Goal: Transaction & Acquisition: Book appointment/travel/reservation

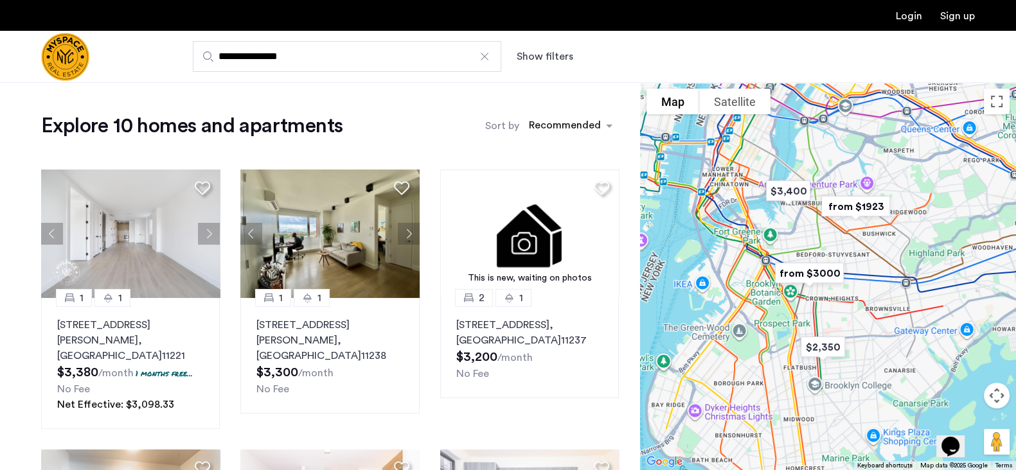
click at [545, 51] on button "Show filters" at bounding box center [545, 56] width 57 height 15
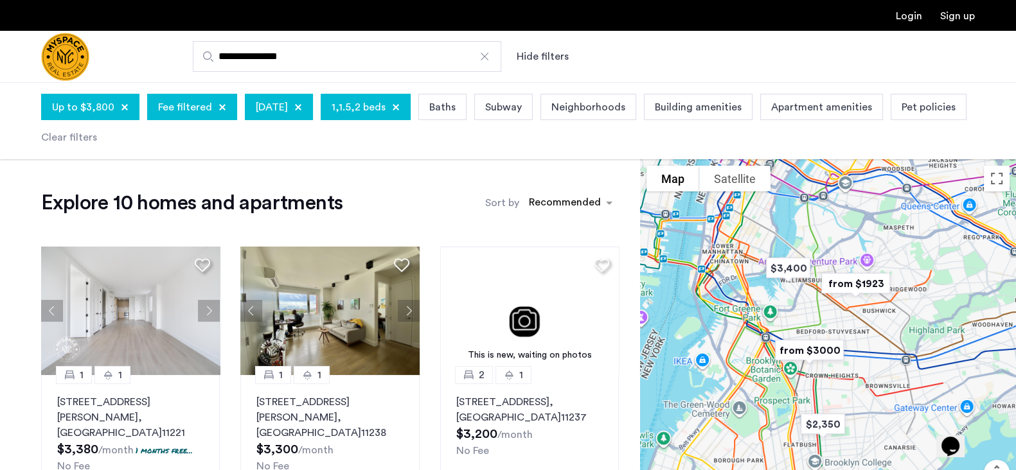
click at [282, 206] on h1 "Explore 10 homes and apartments" at bounding box center [191, 203] width 301 height 26
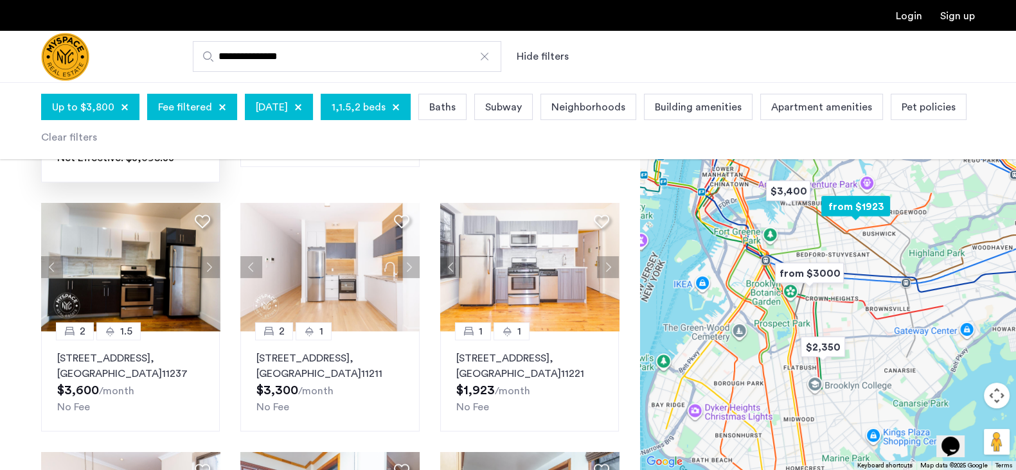
scroll to position [324, 0]
click at [157, 354] on p "291 Jefferson St, Unit 1R, Brooklyn , NY 11237" at bounding box center [130, 366] width 147 height 31
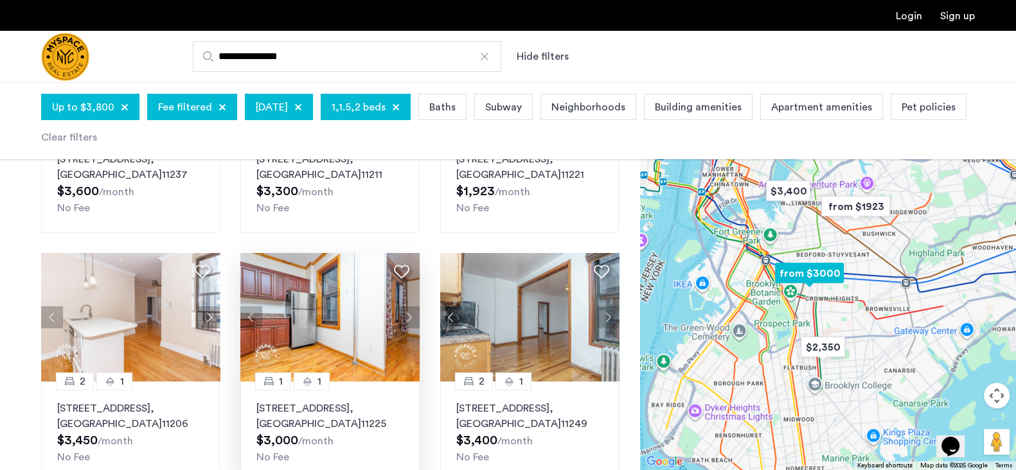
click at [300, 411] on span ", [GEOGRAPHIC_DATA]" at bounding box center [308, 417] width 105 height 26
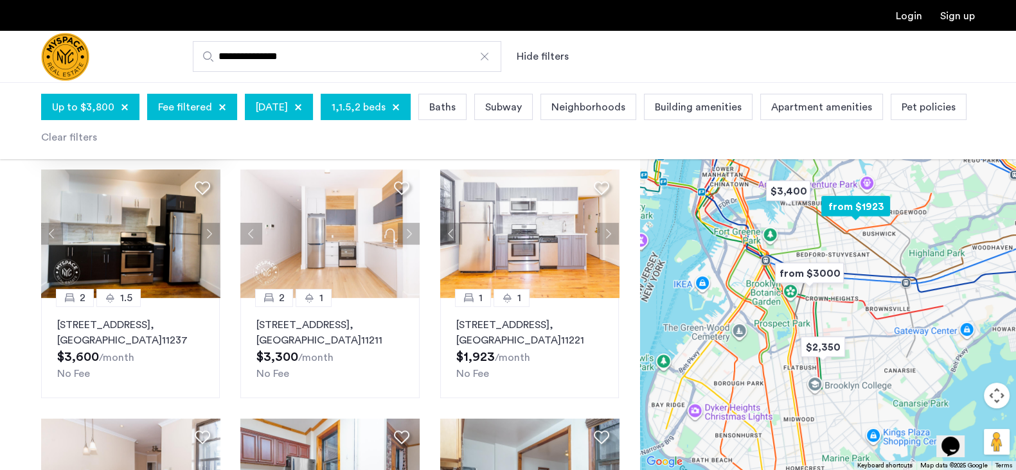
scroll to position [367, 0]
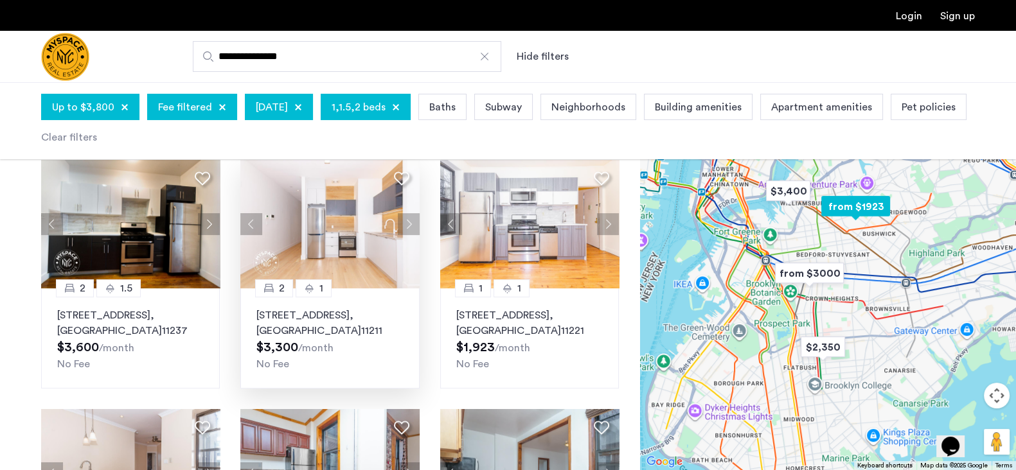
click at [332, 233] on img at bounding box center [329, 224] width 179 height 129
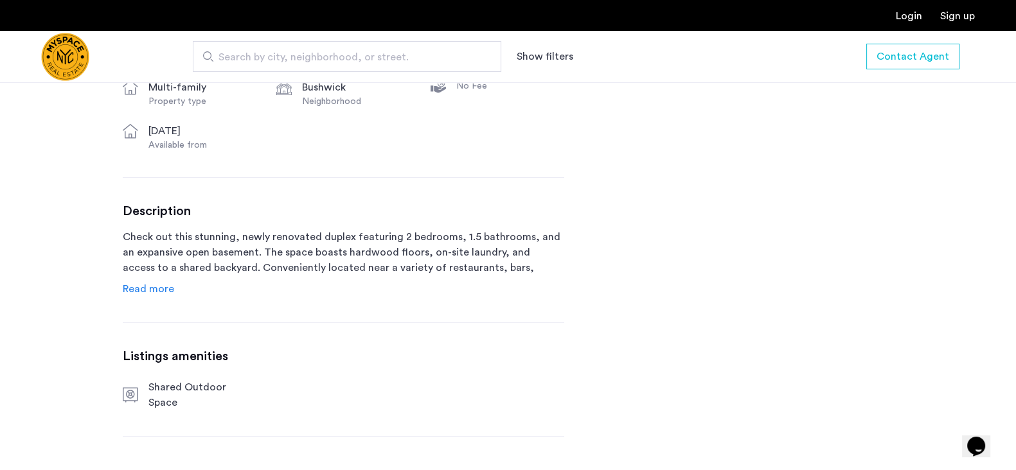
scroll to position [570, 0]
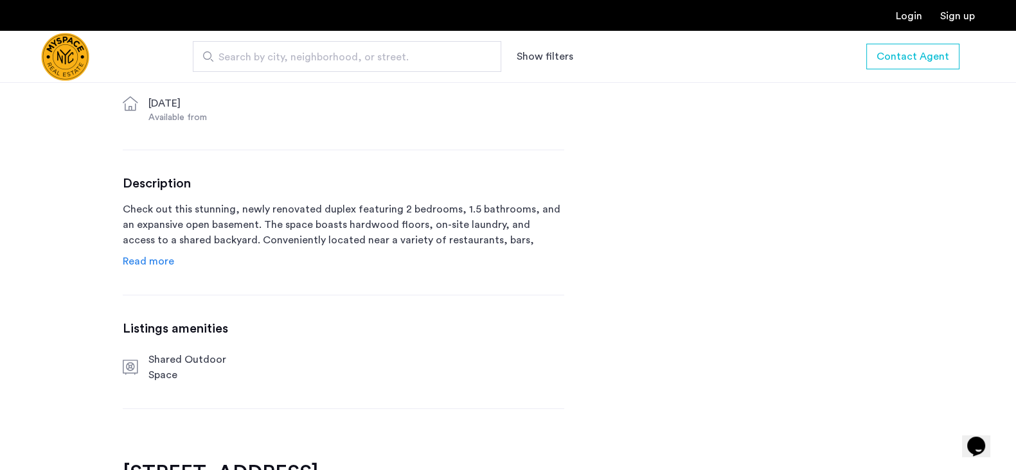
click at [146, 271] on div "291 Jefferson St, Unit 1R Brooklyn, NY , 11237 $3,600 Monthly rent 2 Bedrooms 1…" at bounding box center [344, 179] width 442 height 563
click at [137, 259] on span "Read more" at bounding box center [148, 261] width 51 height 10
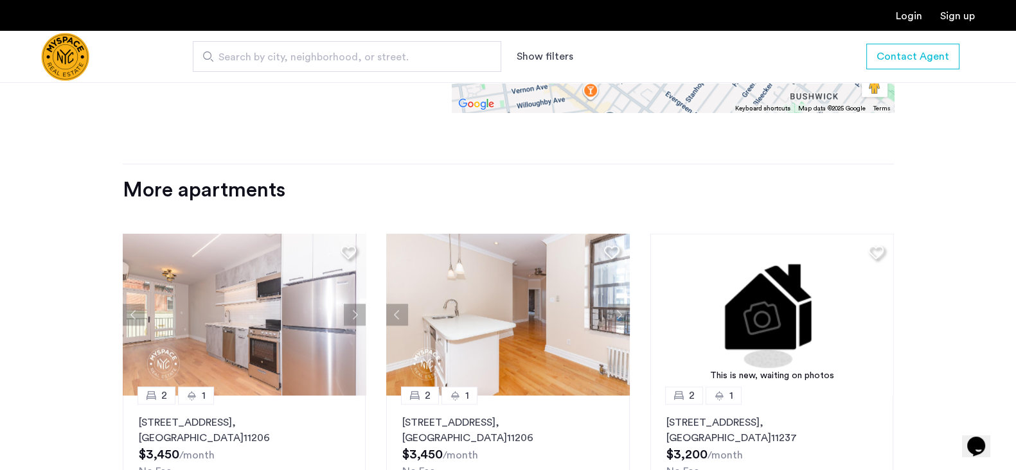
scroll to position [1382, 0]
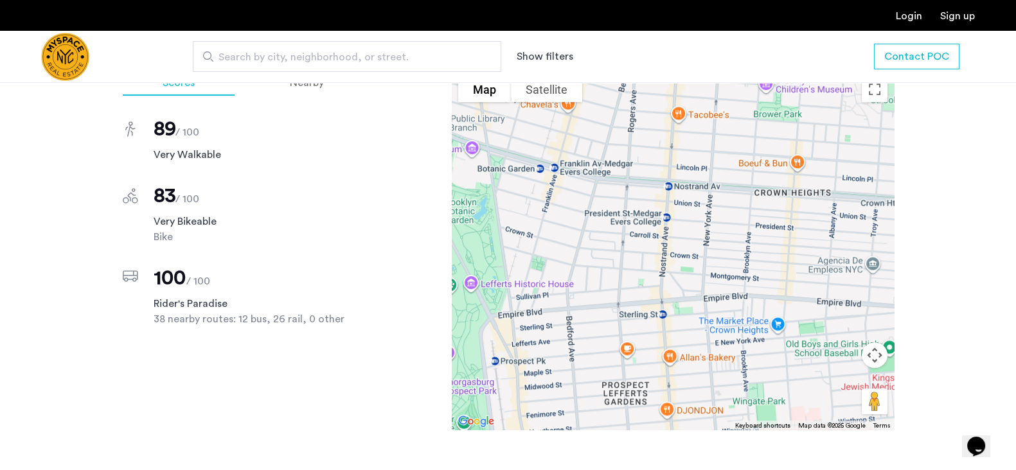
scroll to position [1034, 0]
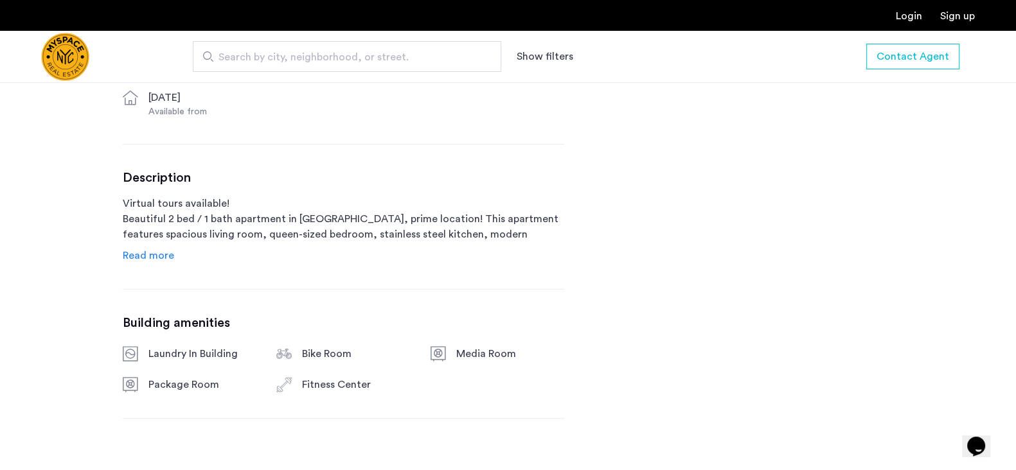
scroll to position [577, 0]
click at [156, 250] on span "Read more" at bounding box center [148, 255] width 51 height 10
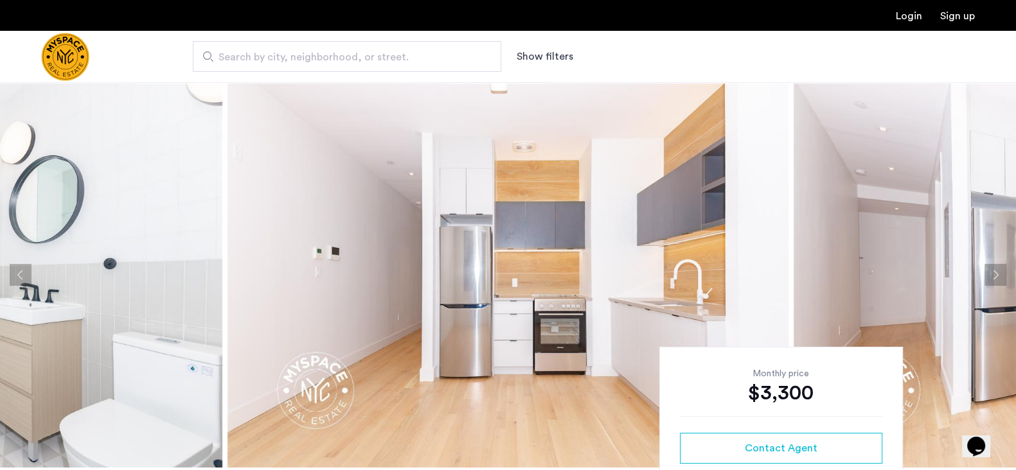
scroll to position [67, 0]
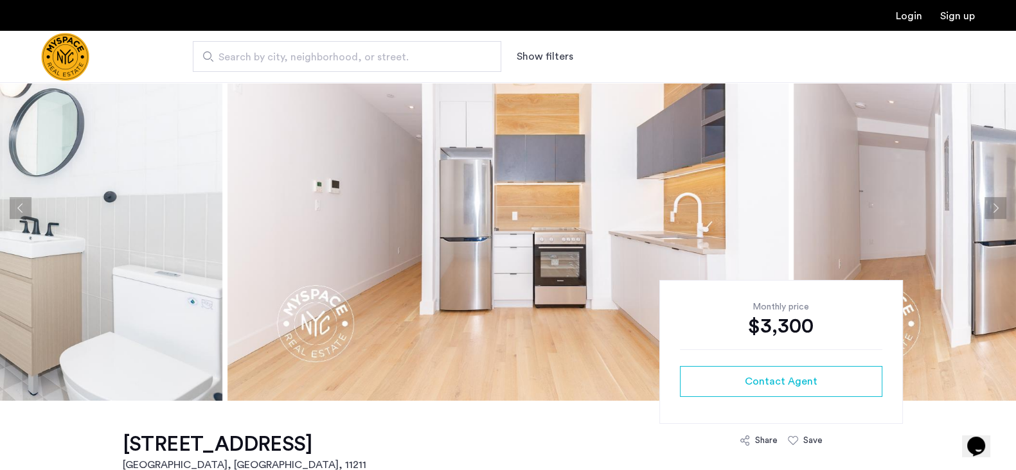
click at [381, 276] on img at bounding box center [508, 208] width 561 height 386
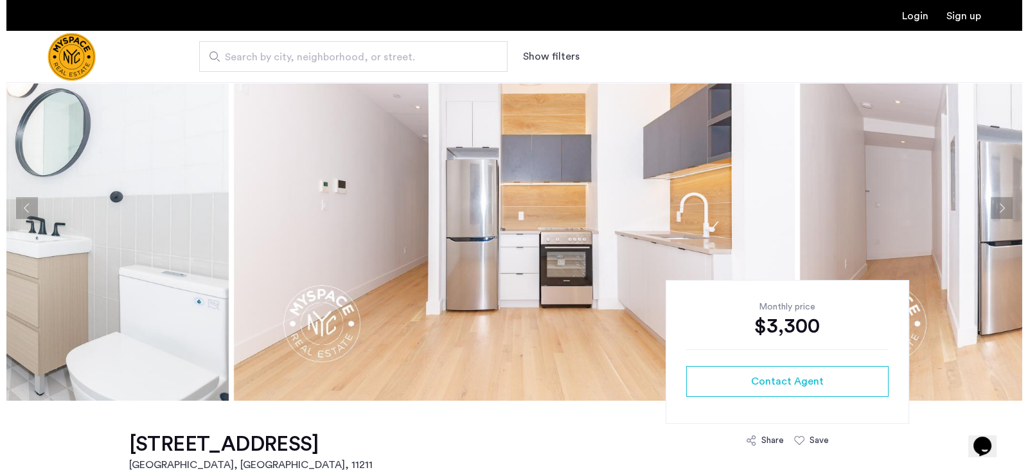
scroll to position [0, 0]
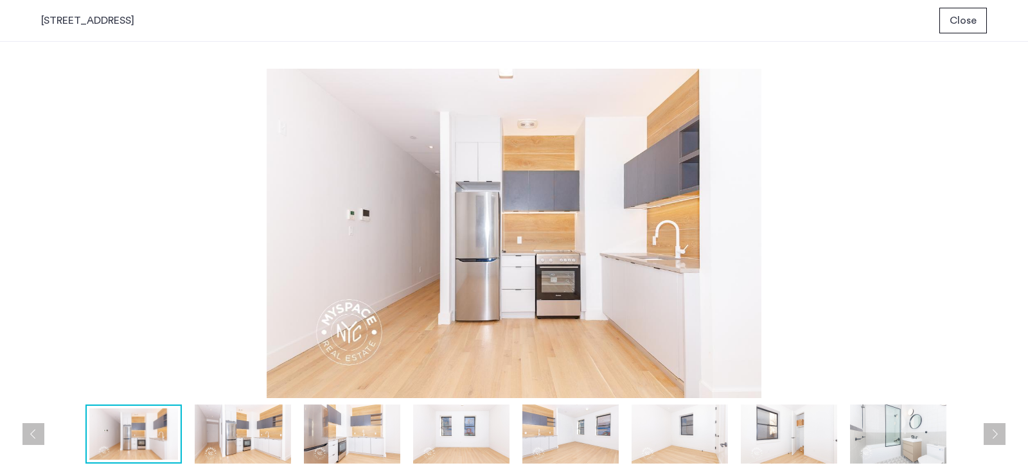
click at [257, 442] on img at bounding box center [243, 434] width 96 height 59
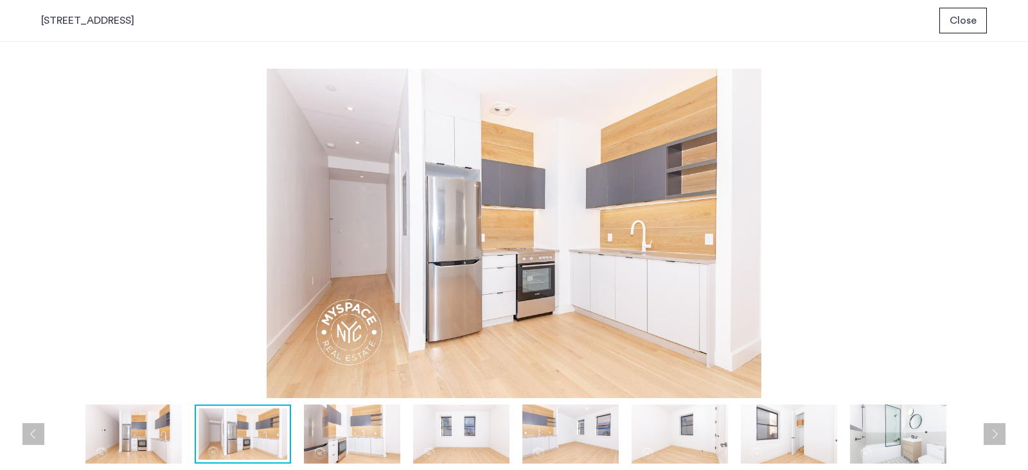
click at [348, 441] on img at bounding box center [352, 434] width 96 height 59
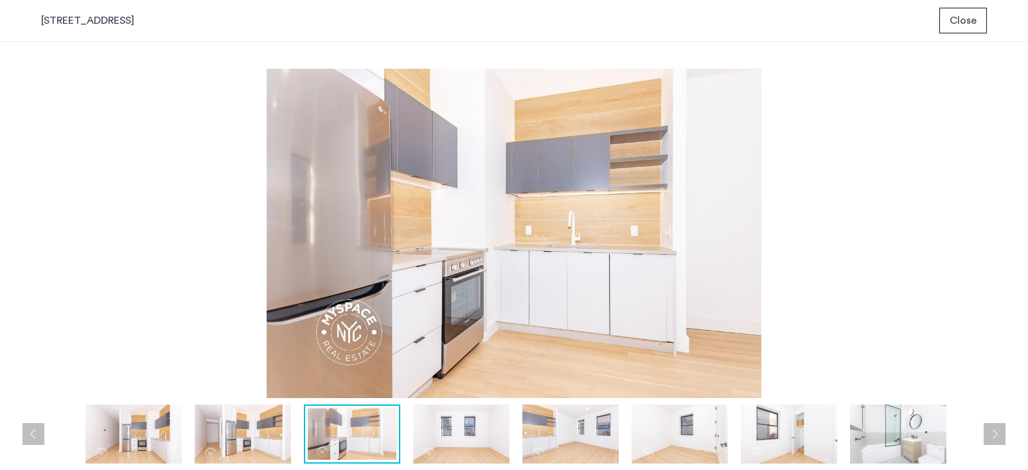
click at [438, 425] on img at bounding box center [461, 434] width 96 height 59
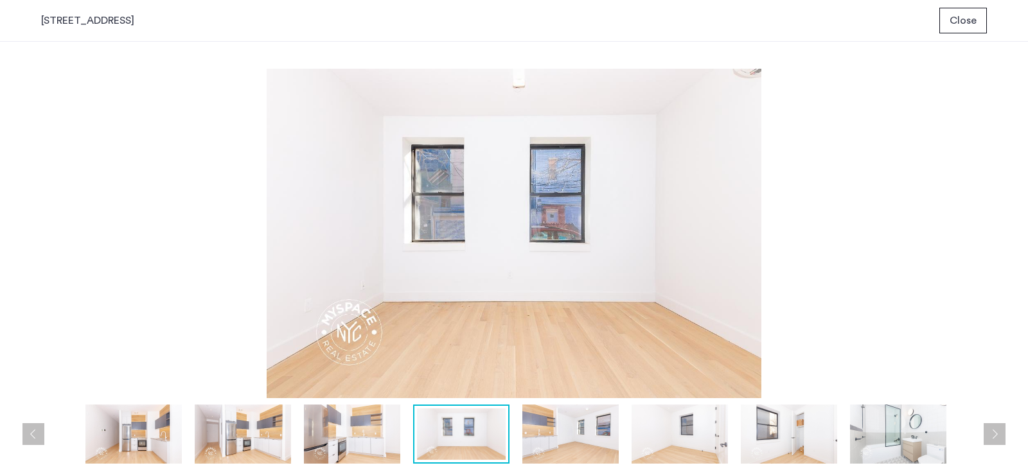
click at [580, 416] on img at bounding box center [571, 434] width 96 height 59
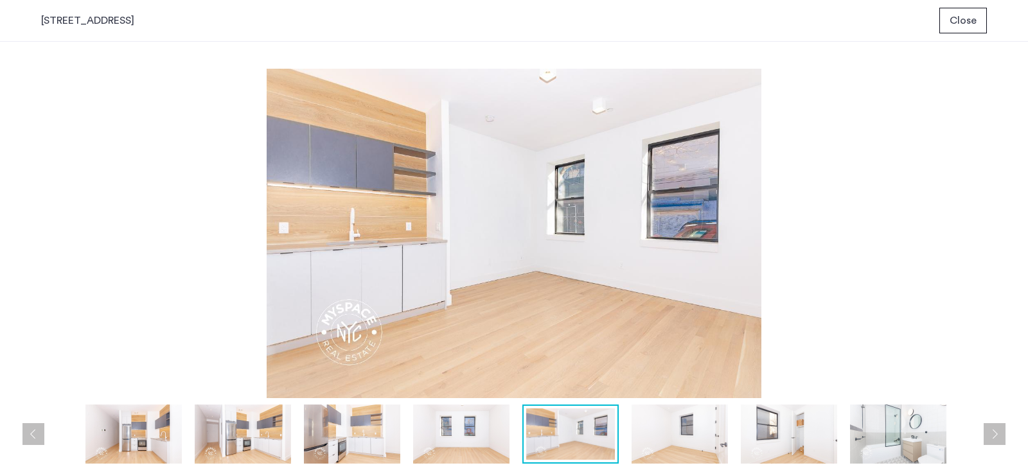
click at [670, 431] on img at bounding box center [680, 434] width 96 height 59
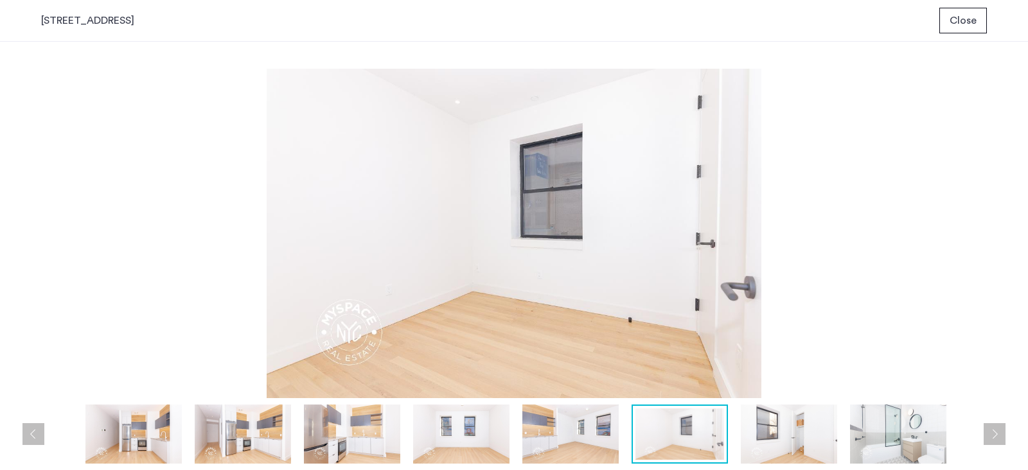
click at [765, 433] on img at bounding box center [789, 434] width 96 height 59
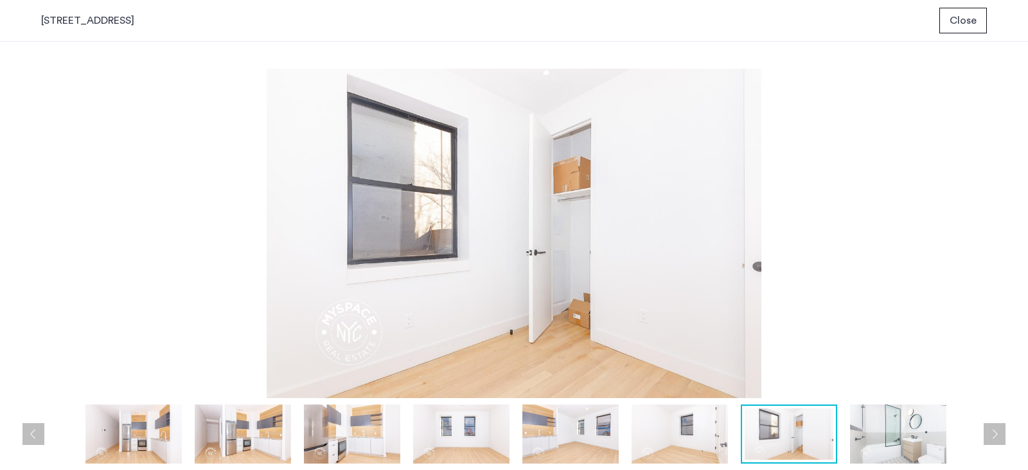
click at [895, 437] on img at bounding box center [898, 434] width 96 height 59
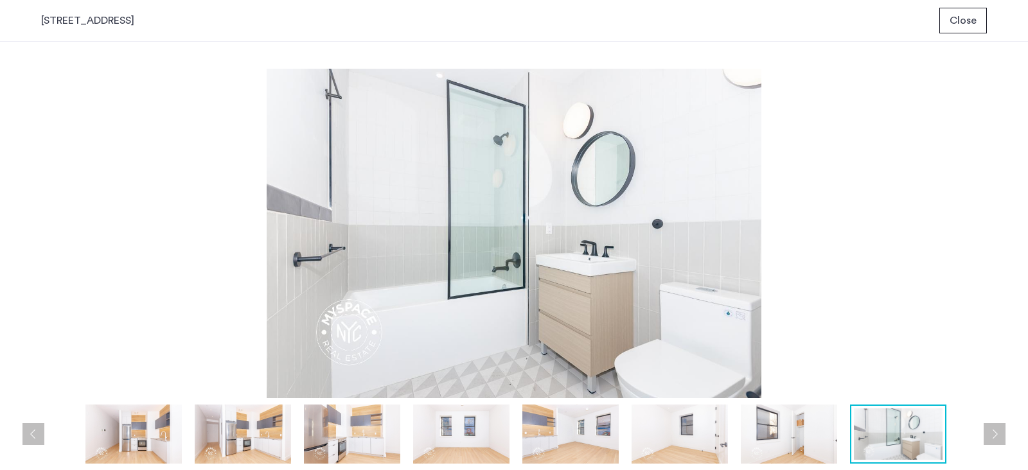
click at [983, 435] on div at bounding box center [517, 434] width 953 height 59
click at [995, 438] on button "Next apartment" at bounding box center [995, 435] width 22 height 22
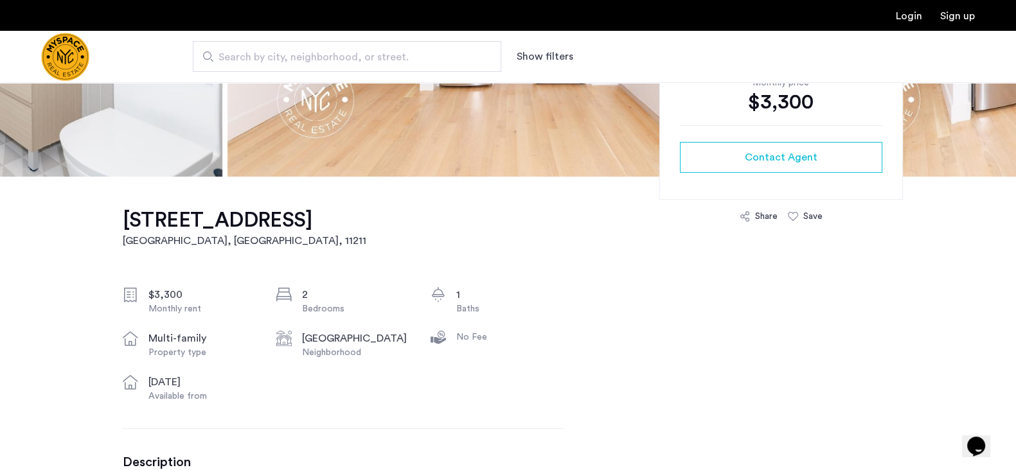
scroll to position [288, 0]
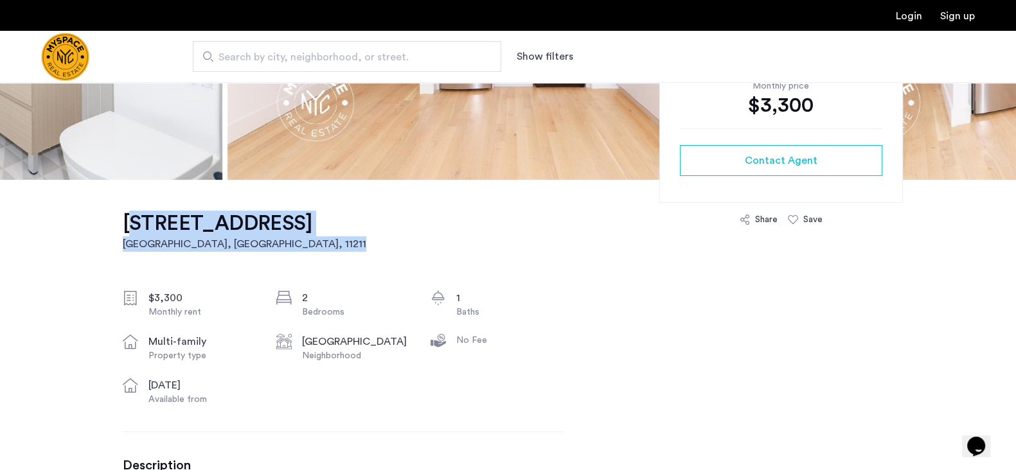
drag, startPoint x: 346, startPoint y: 228, endPoint x: 118, endPoint y: 204, distance: 229.4
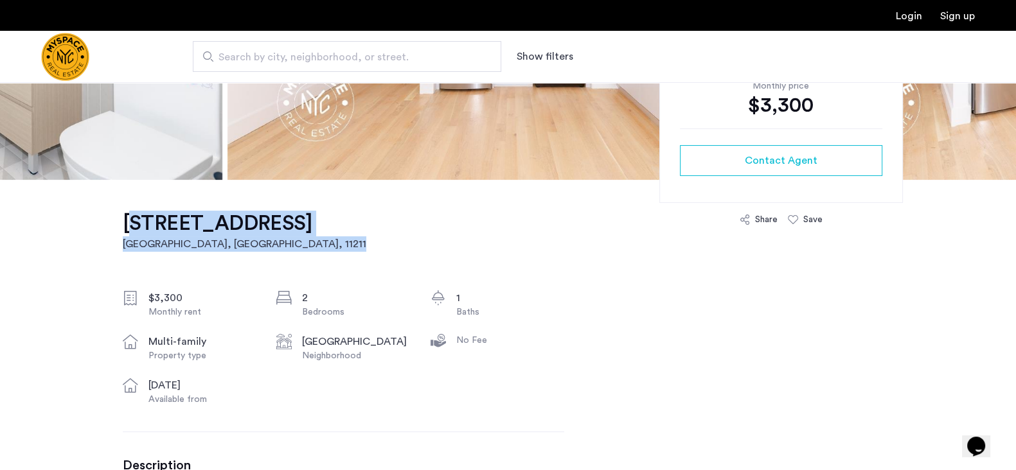
drag, startPoint x: 112, startPoint y: 224, endPoint x: 330, endPoint y: 213, distance: 218.2
copy link "283 Powers St, Unit 1rf Brooklyn, NY , 11211"
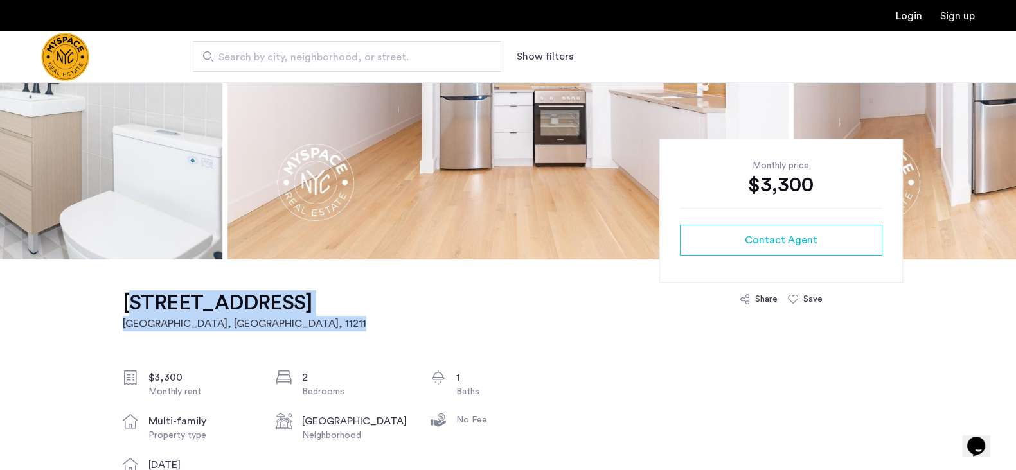
scroll to position [245, 0]
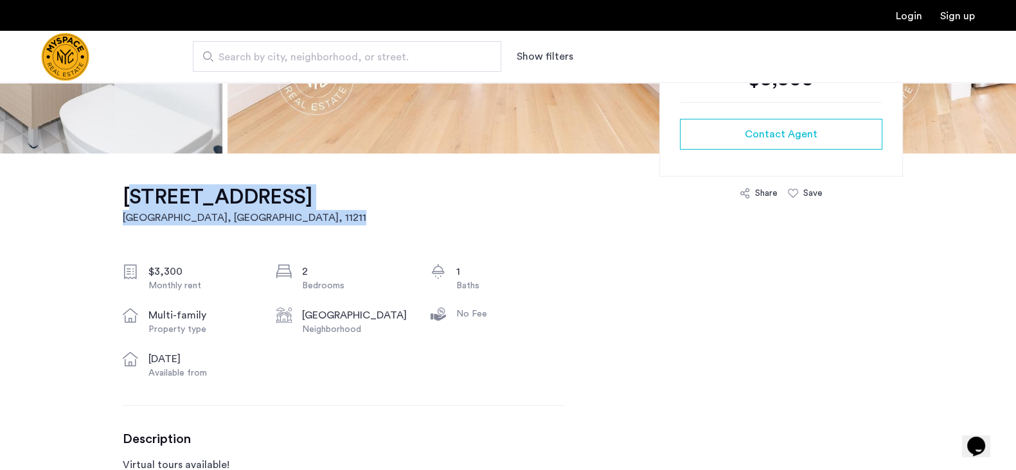
scroll to position [314, 0]
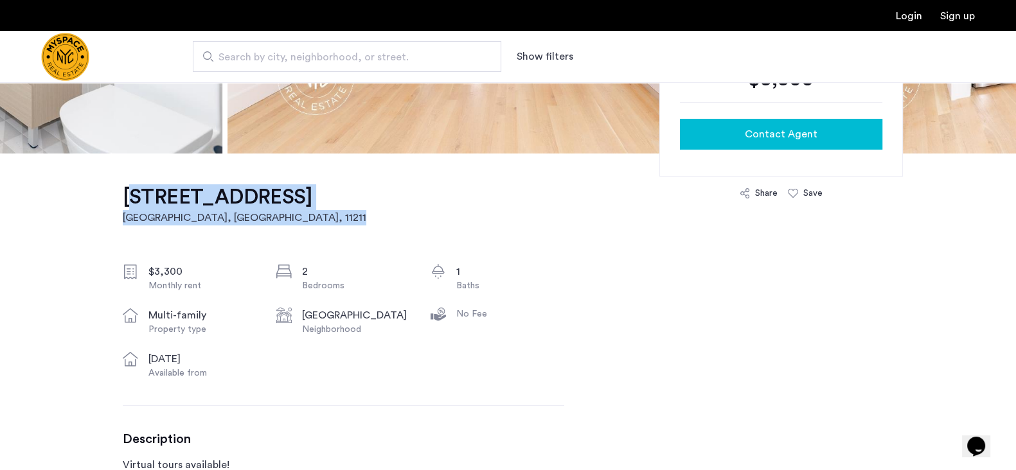
click at [772, 135] on span "Contact Agent" at bounding box center [781, 134] width 73 height 15
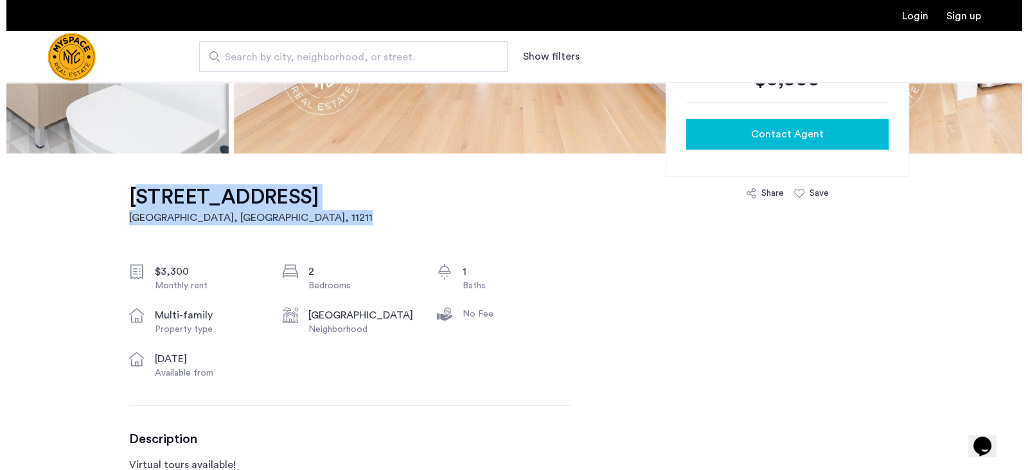
scroll to position [0, 0]
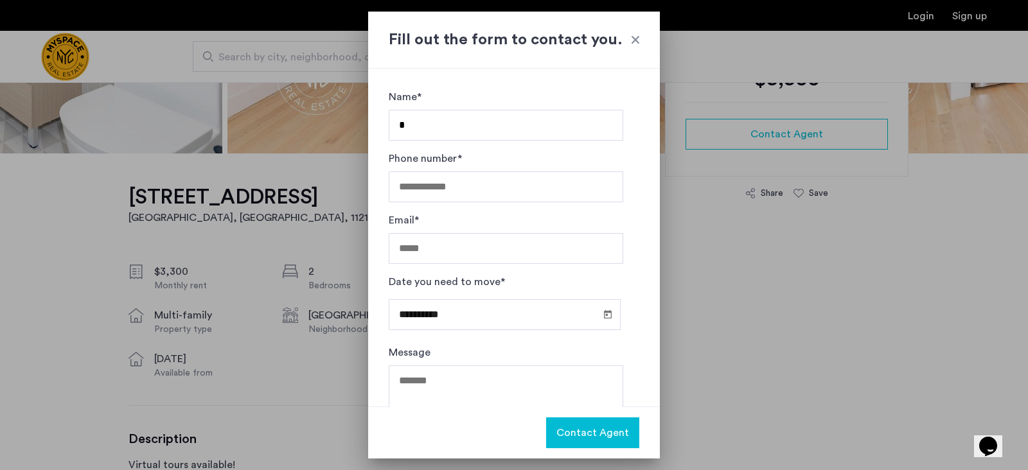
type input "**********"
click at [461, 188] on input "Phone number*" at bounding box center [506, 187] width 235 height 31
type input "**********"
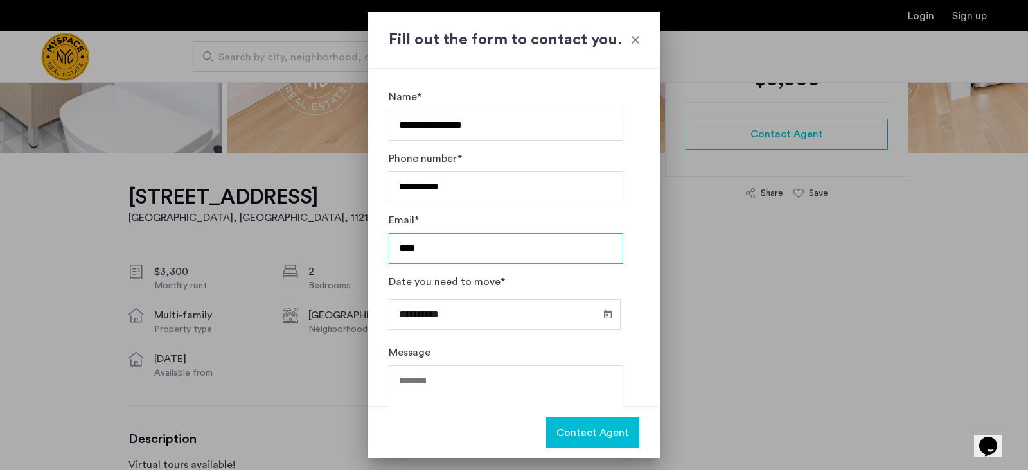
type input "**********"
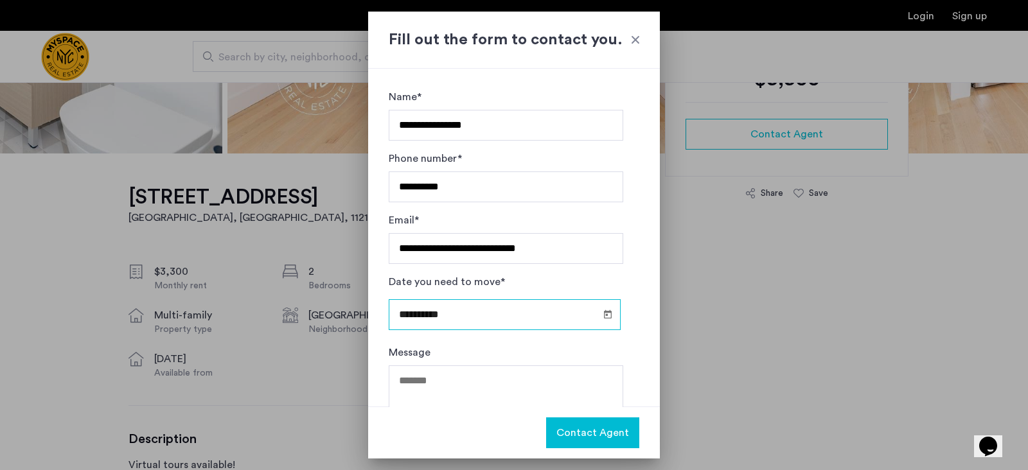
click at [498, 310] on input "**********" at bounding box center [505, 315] width 232 height 31
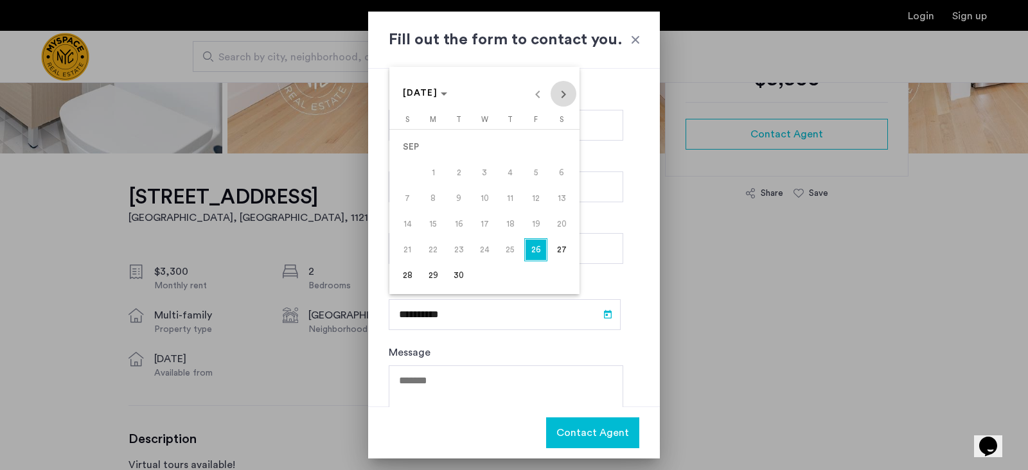
click at [569, 96] on span "Next month" at bounding box center [564, 94] width 26 height 26
click at [568, 96] on span "Next month" at bounding box center [564, 94] width 26 height 26
click at [565, 143] on span "1" at bounding box center [561, 147] width 23 height 23
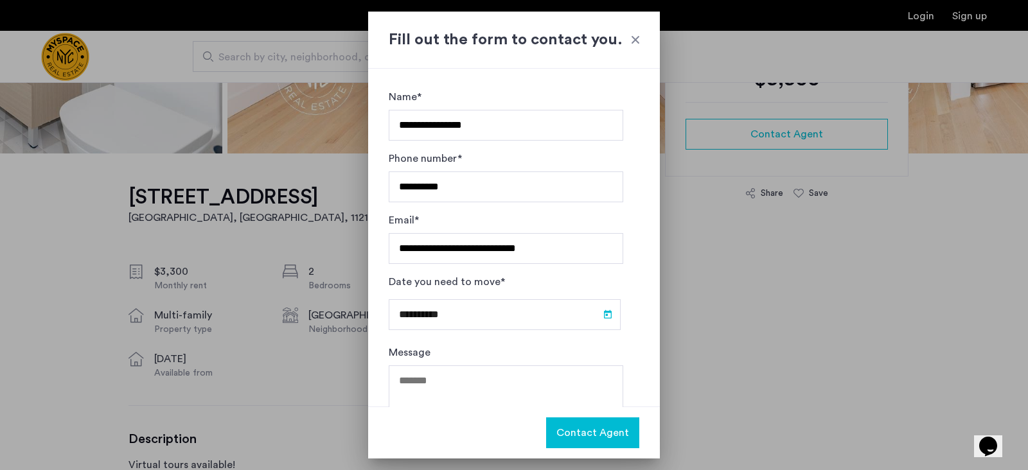
type input "**********"
click at [435, 382] on textarea "Message" at bounding box center [506, 404] width 235 height 77
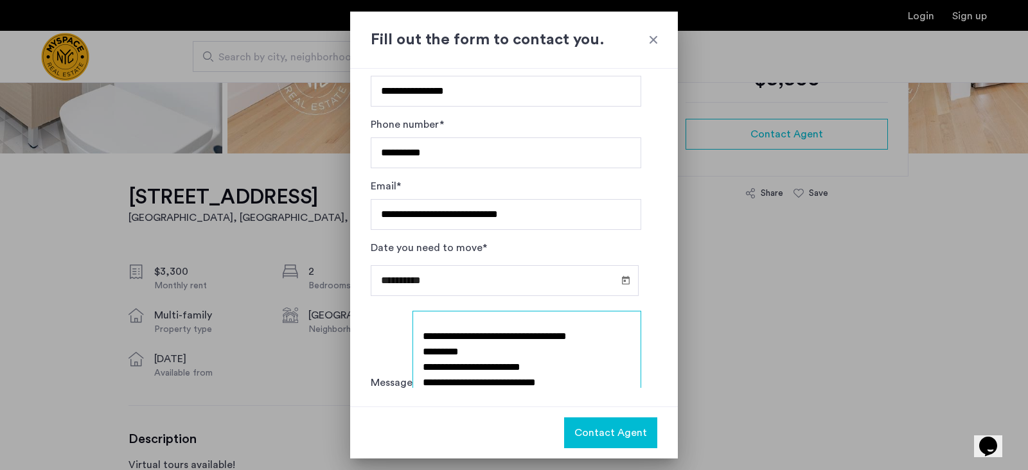
scroll to position [51, 0]
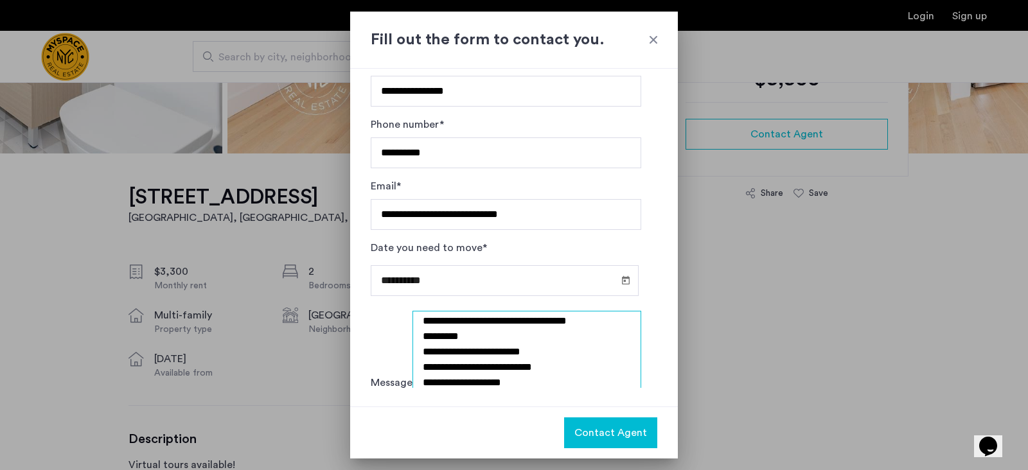
click at [447, 342] on textarea "**********" at bounding box center [527, 349] width 229 height 77
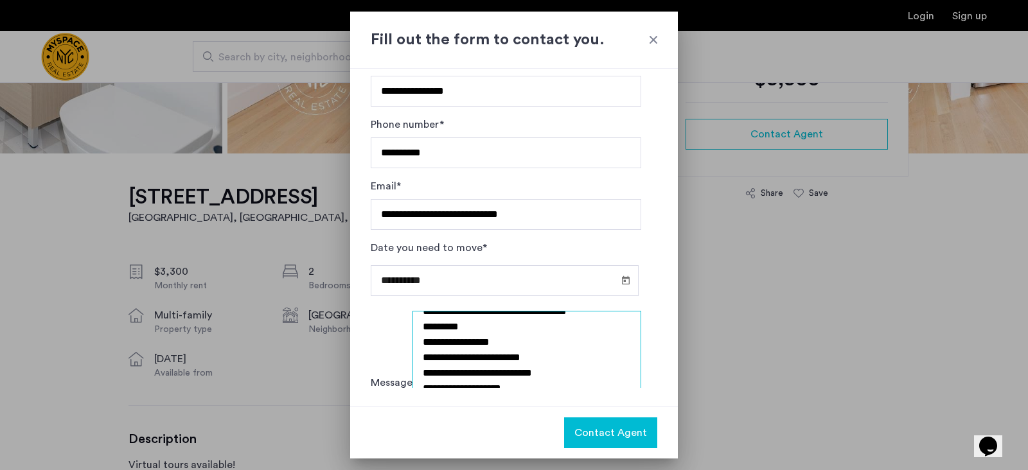
scroll to position [41, 0]
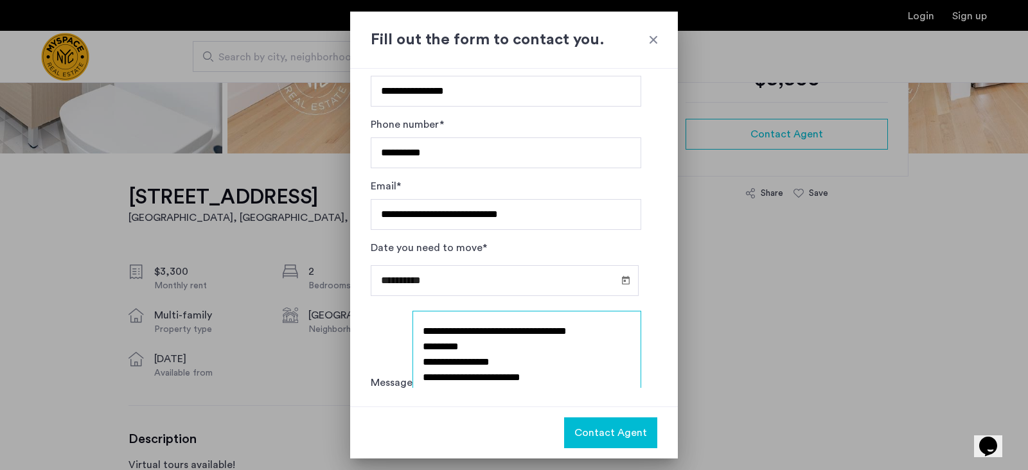
click at [431, 337] on textarea "**********" at bounding box center [527, 349] width 229 height 77
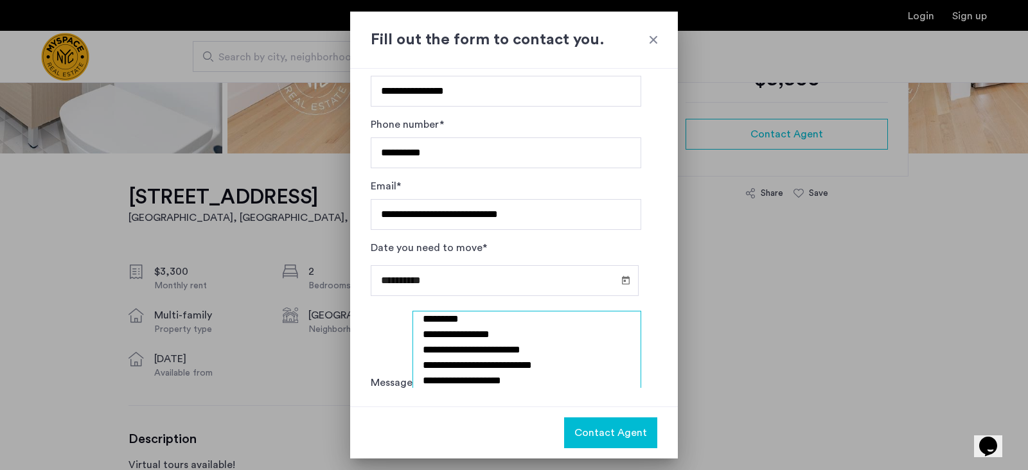
scroll to position [70, 0]
type textarea "**********"
click at [598, 427] on span "Contact Agent" at bounding box center [611, 432] width 73 height 15
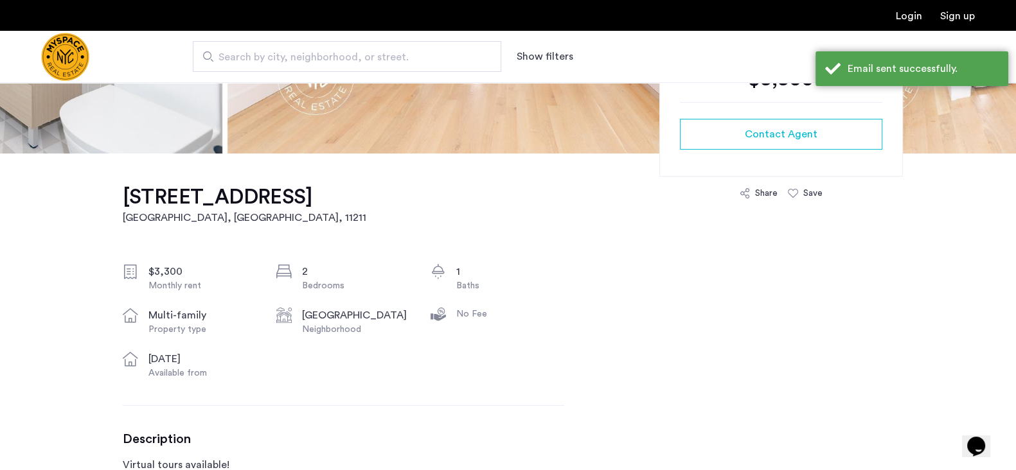
scroll to position [0, 0]
